Goal: Task Accomplishment & Management: Manage account settings

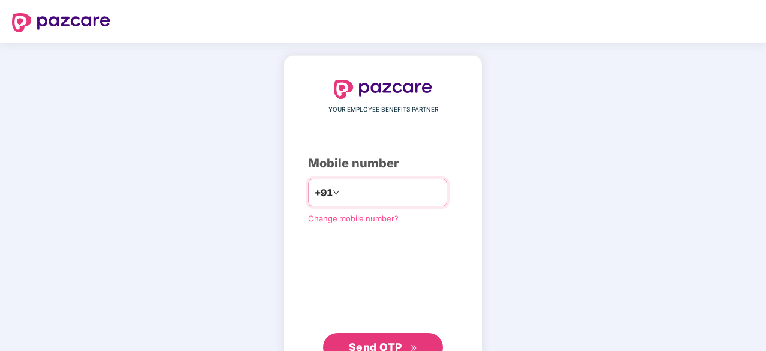
type input "**********"
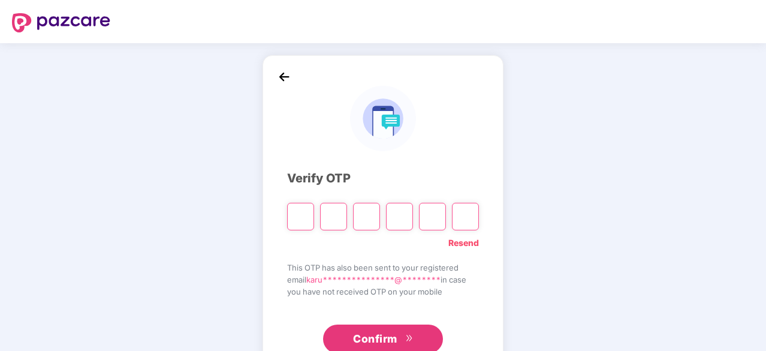
type input "*"
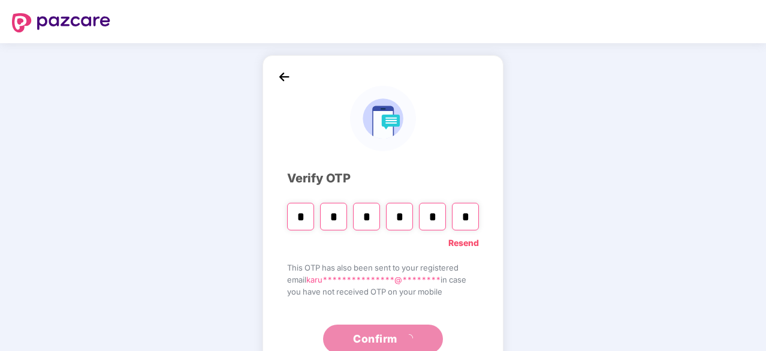
type input "*"
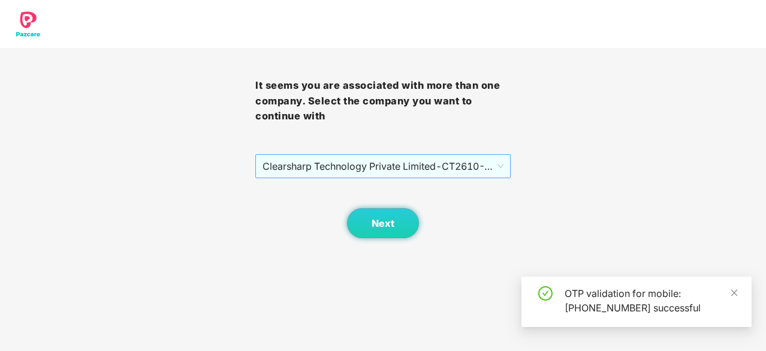
click at [375, 159] on span "Clearsharp Technology Private Limited - CT2610 - ADMIN" at bounding box center [383, 166] width 241 height 23
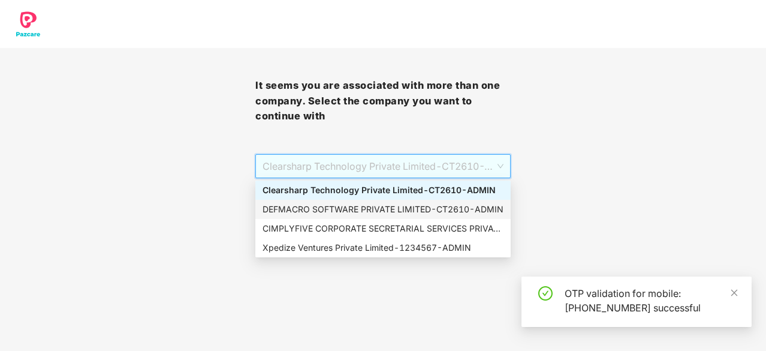
click at [358, 209] on div "DEFMACRO SOFTWARE PRIVATE LIMITED - CT2610 - ADMIN" at bounding box center [383, 209] width 241 height 13
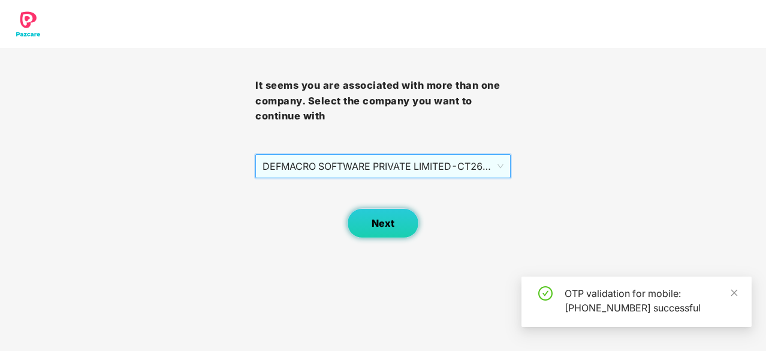
click at [406, 222] on button "Next" at bounding box center [383, 223] width 72 height 30
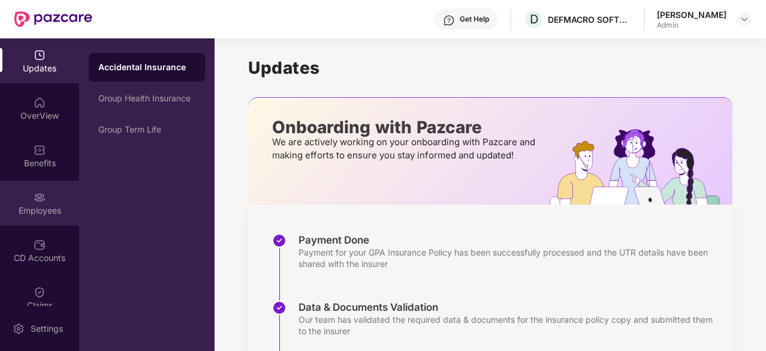
click at [35, 216] on div "Employees" at bounding box center [39, 202] width 79 height 45
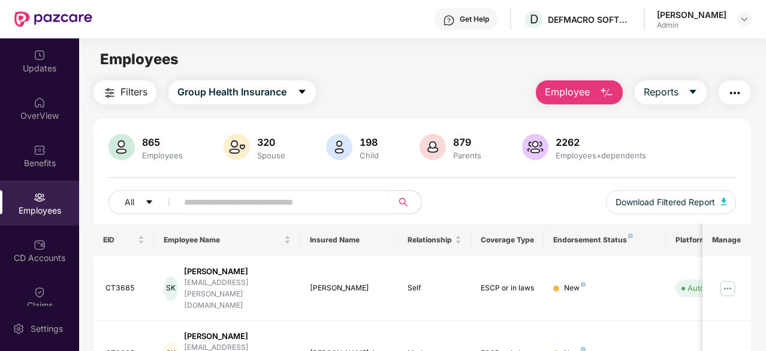
click at [211, 204] on input "text" at bounding box center [280, 202] width 192 height 18
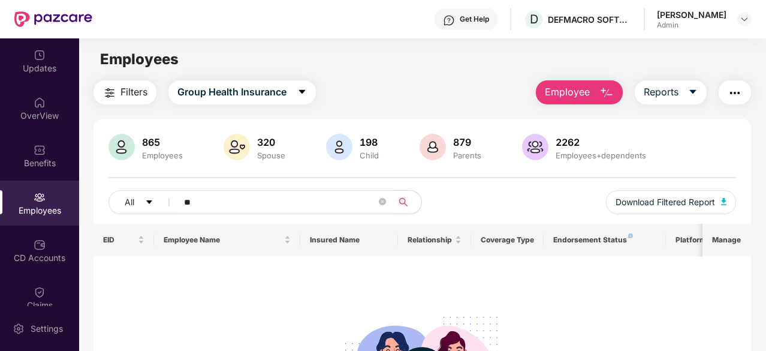
type input "*"
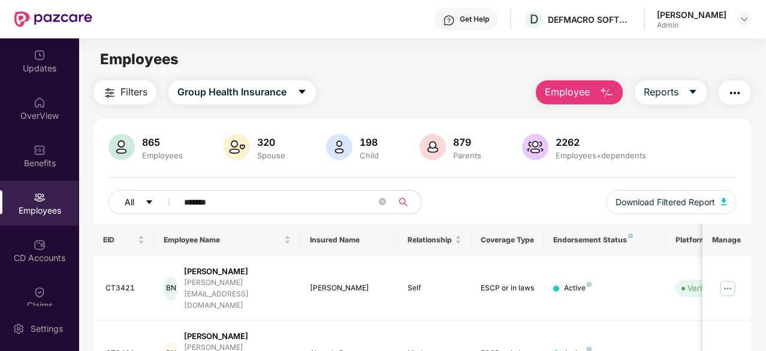
drag, startPoint x: 240, startPoint y: 201, endPoint x: 115, endPoint y: 202, distance: 125.3
click at [115, 202] on div "All *******" at bounding box center [266, 202] width 314 height 24
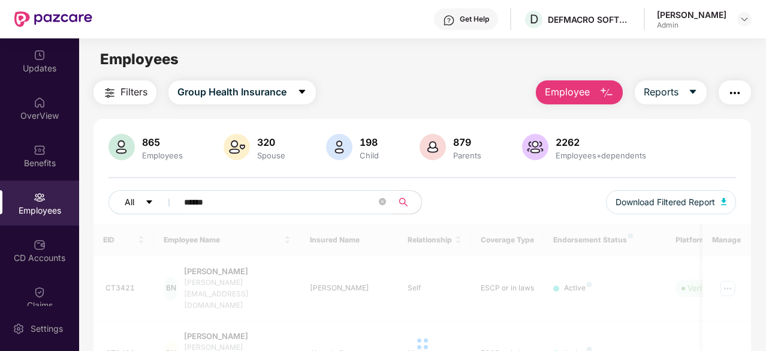
type input "******"
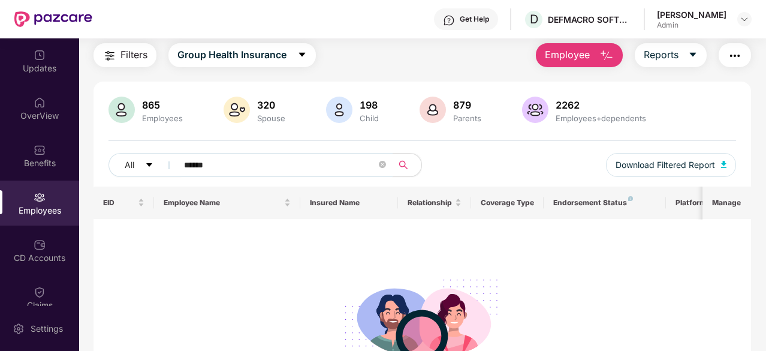
scroll to position [35, 0]
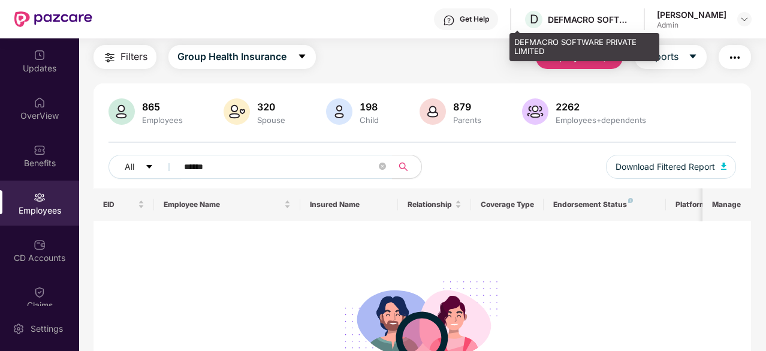
click at [559, 17] on div "DEFMACRO SOFTWARE PRIVATE LIMITED" at bounding box center [590, 19] width 84 height 11
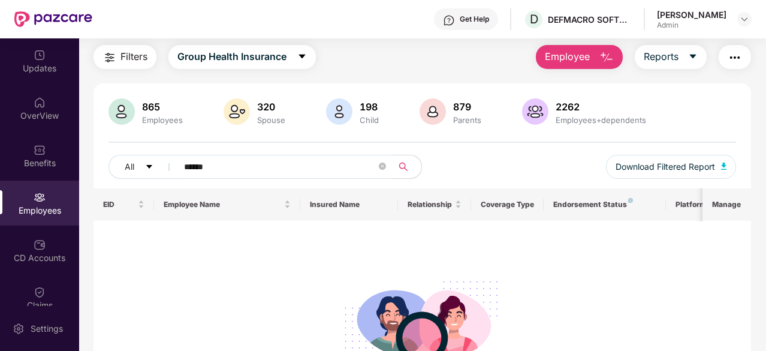
click at [581, 59] on span "Employee" at bounding box center [567, 56] width 45 height 15
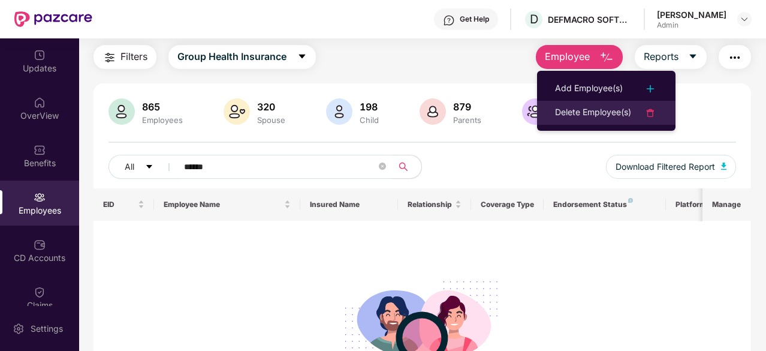
click at [581, 111] on div "Delete Employee(s)" at bounding box center [593, 113] width 76 height 14
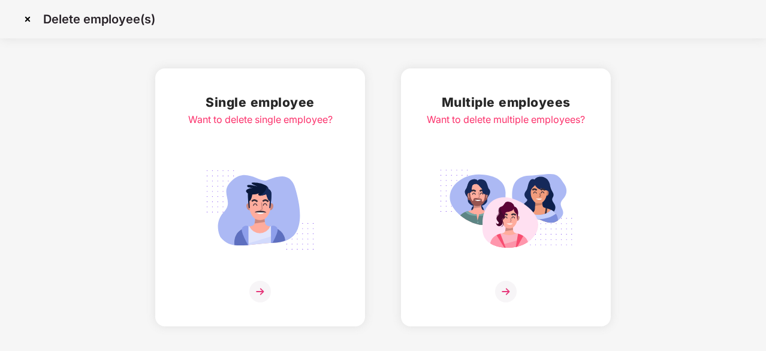
click at [32, 18] on img at bounding box center [27, 19] width 19 height 19
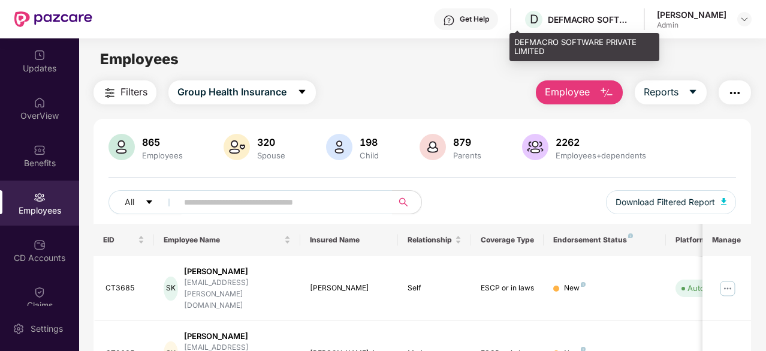
click at [586, 28] on div "D DEFMACRO SOFTWARE PRIVATE LIMITED" at bounding box center [577, 19] width 109 height 21
click at [534, 26] on div "D DEFMACRO SOFTWARE PRIVATE LIMITED" at bounding box center [577, 19] width 109 height 21
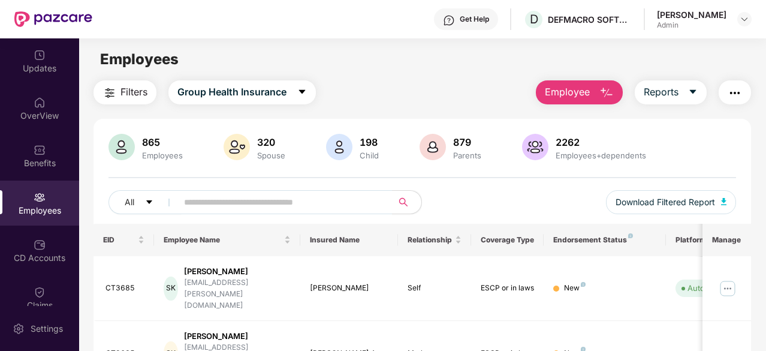
click at [756, 22] on header "Get Help D DEFMACRO SOFTWARE PRIVATE LIMITED Karunaprabha T George Admin" at bounding box center [383, 19] width 766 height 38
click at [742, 17] on img at bounding box center [745, 19] width 10 height 10
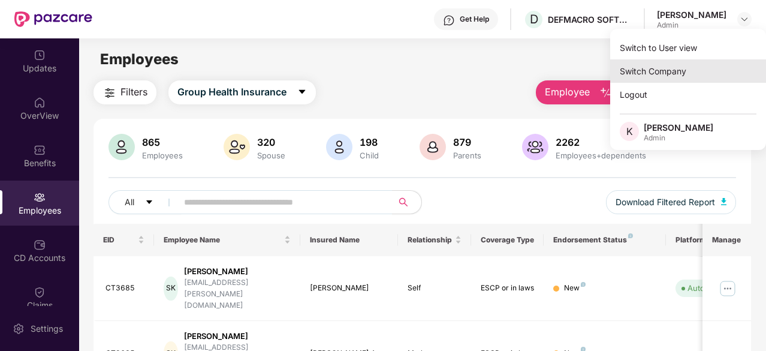
click at [662, 70] on div "Switch Company" at bounding box center [688, 70] width 156 height 23
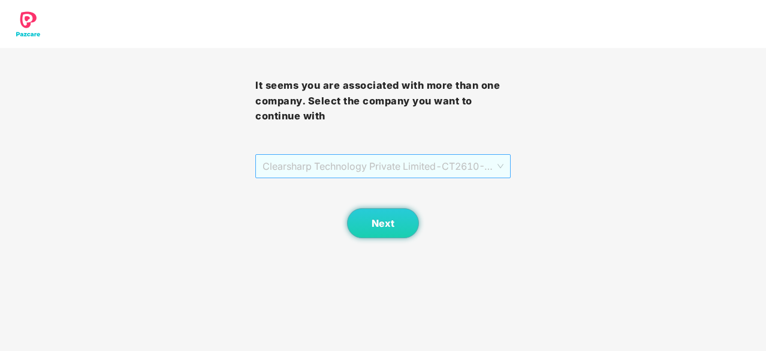
click at [371, 165] on span "Clearsharp Technology Private Limited - CT2610 - ADMIN" at bounding box center [383, 166] width 241 height 23
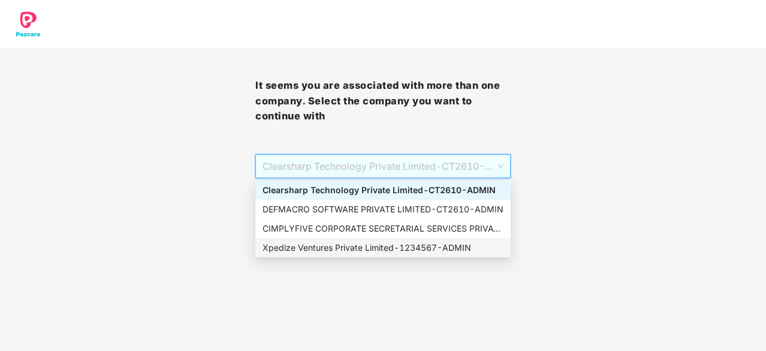
click at [310, 245] on div "Xpedize Ventures Private Limited - 1234567 - ADMIN" at bounding box center [383, 247] width 241 height 13
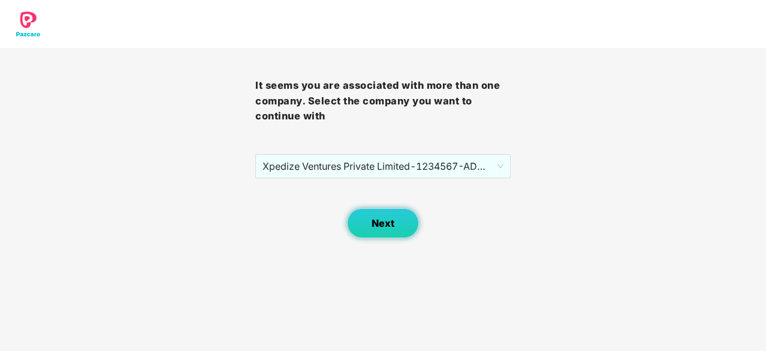
click at [392, 227] on span "Next" at bounding box center [383, 223] width 23 height 11
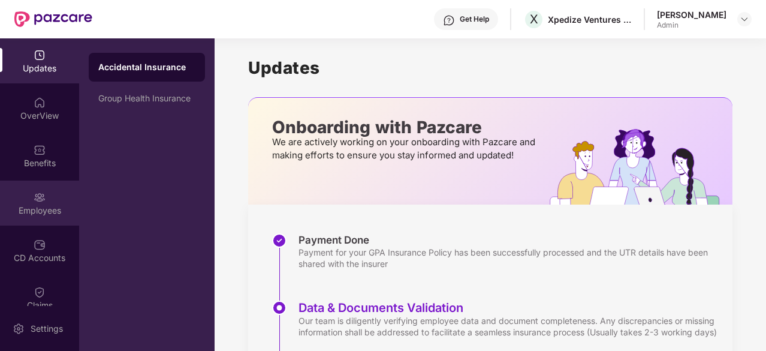
click at [29, 222] on div "Employees" at bounding box center [39, 202] width 79 height 45
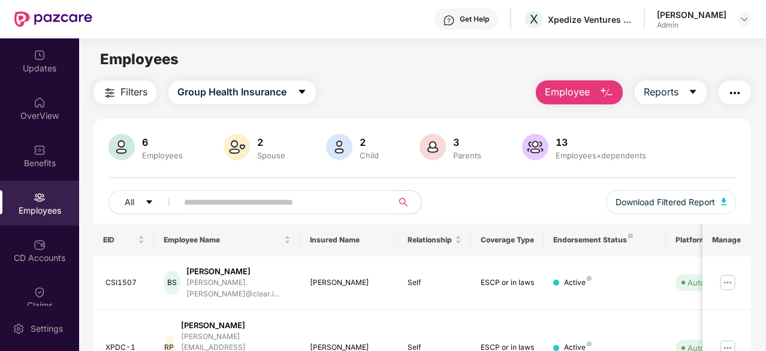
click at [227, 197] on input "text" at bounding box center [280, 202] width 192 height 18
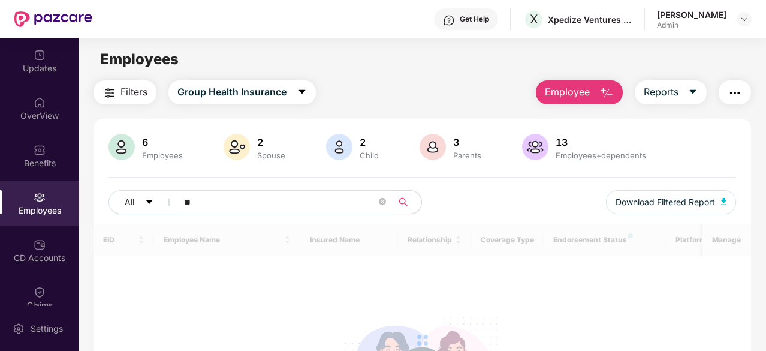
type input "*"
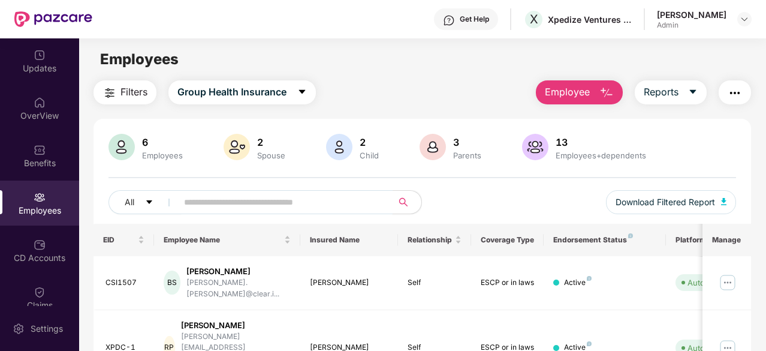
click at [657, 27] on div "Admin" at bounding box center [692, 25] width 70 height 10
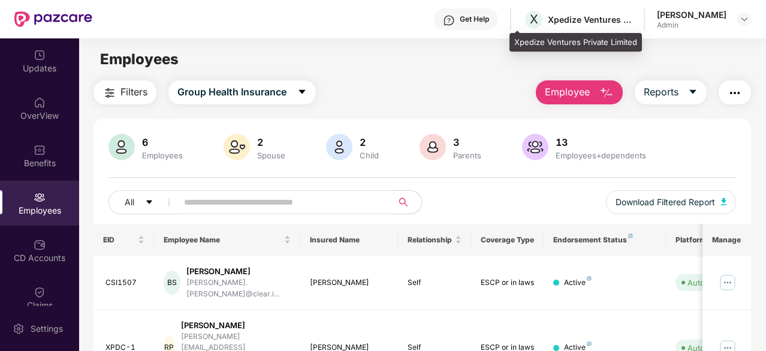
click at [597, 13] on div "X Xpedize Ventures Private Limited" at bounding box center [577, 19] width 109 height 21
click at [556, 16] on div "Xpedize Ventures Private Limited" at bounding box center [590, 19] width 84 height 11
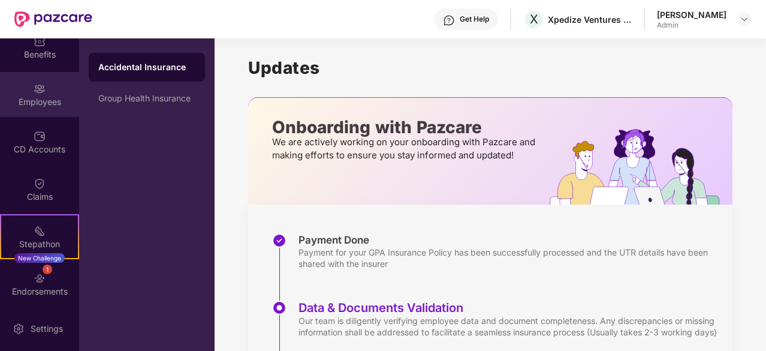
scroll to position [158, 0]
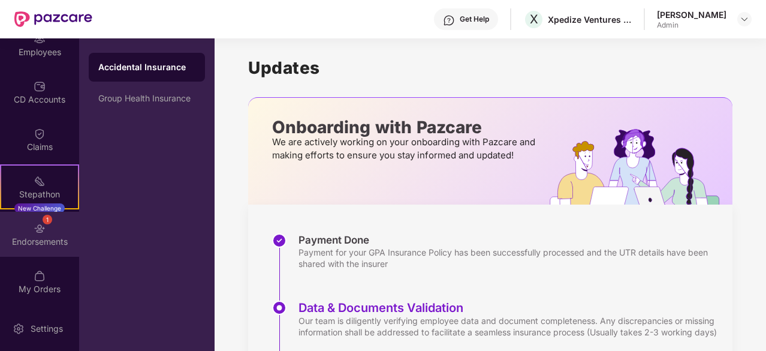
click at [34, 234] on div "1 Endorsements" at bounding box center [39, 234] width 79 height 45
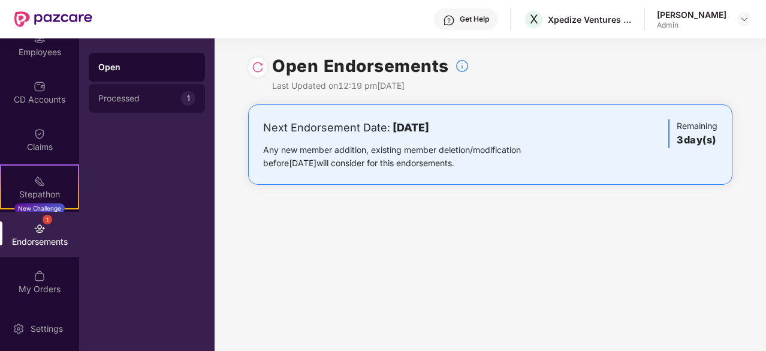
click at [155, 97] on div "Processed" at bounding box center [139, 99] width 83 height 10
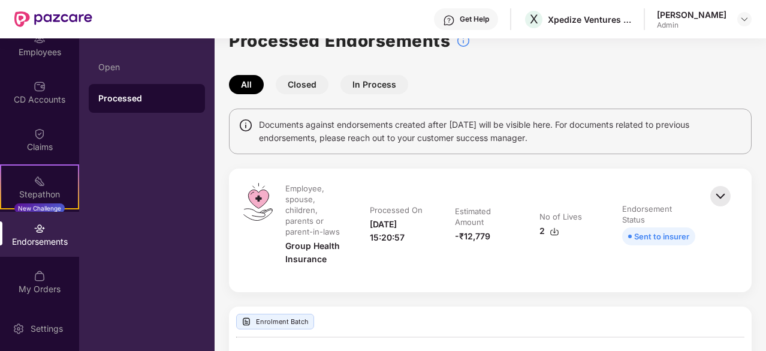
scroll to position [24, 0]
click at [291, 83] on button "Closed" at bounding box center [302, 85] width 53 height 19
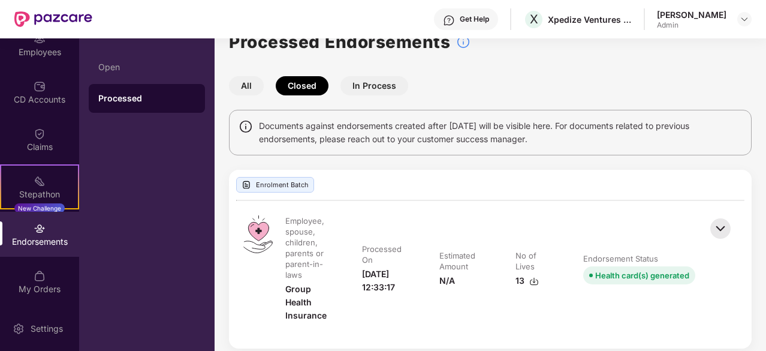
scroll to position [35, 0]
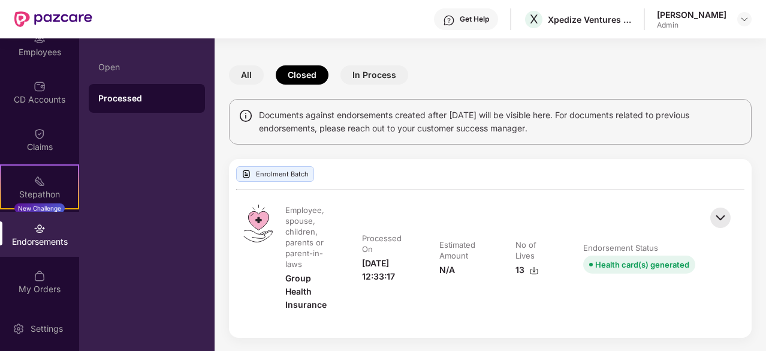
click at [368, 71] on button "In Process" at bounding box center [375, 74] width 68 height 19
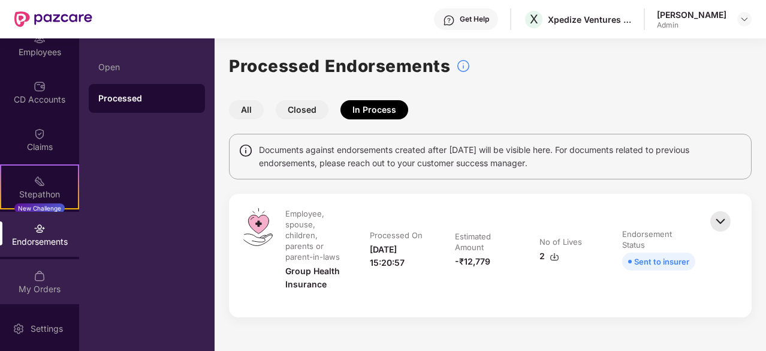
click at [38, 284] on div "My Orders" at bounding box center [39, 289] width 79 height 12
